Goal: Transaction & Acquisition: Purchase product/service

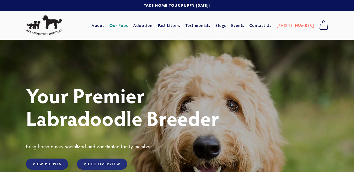
click at [128, 27] on link "Our Pups" at bounding box center [118, 25] width 19 height 9
click at [46, 165] on link "View Puppies" at bounding box center [47, 164] width 42 height 11
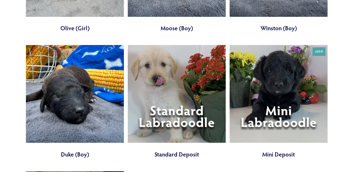
scroll to position [1677, 0]
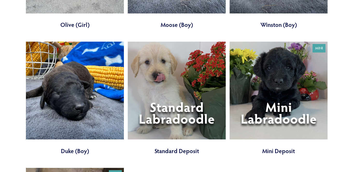
click at [174, 125] on link at bounding box center [177, 98] width 98 height 113
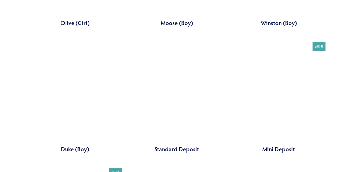
scroll to position [1677, 0]
